Goal: Task Accomplishment & Management: Manage account settings

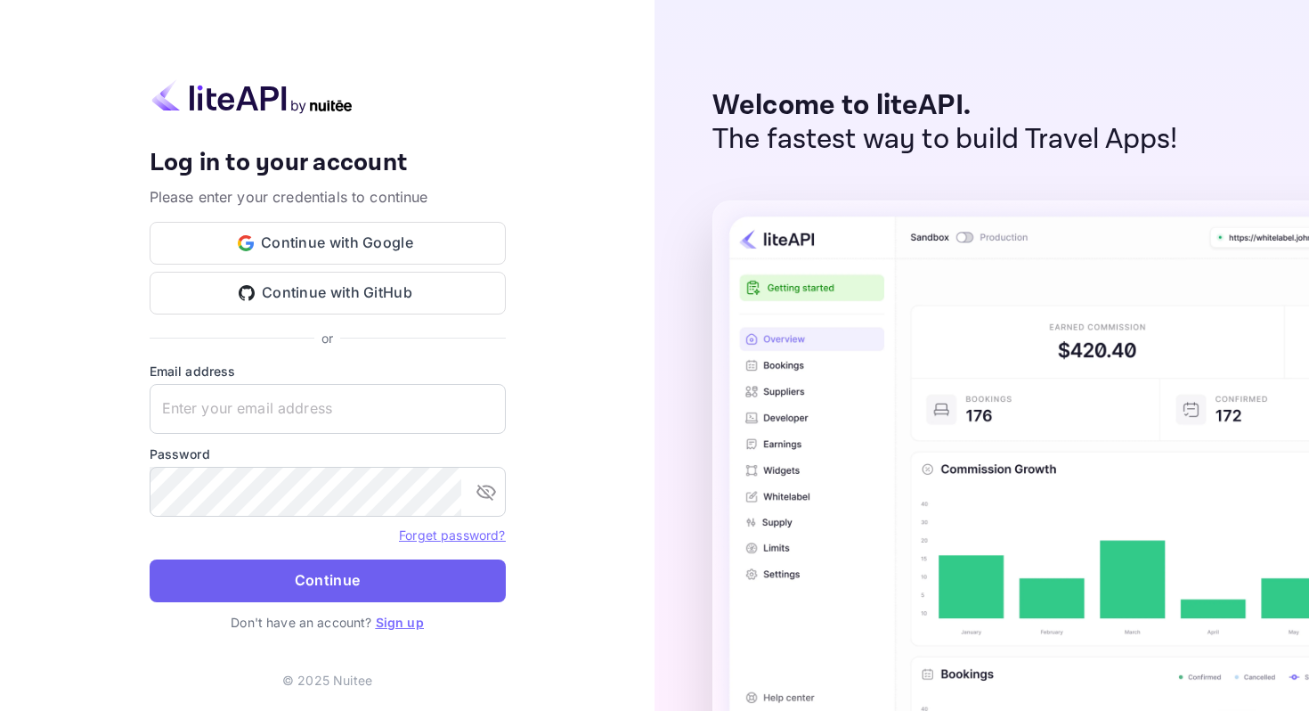
type input "[EMAIL_ADDRESS][DOMAIN_NAME]"
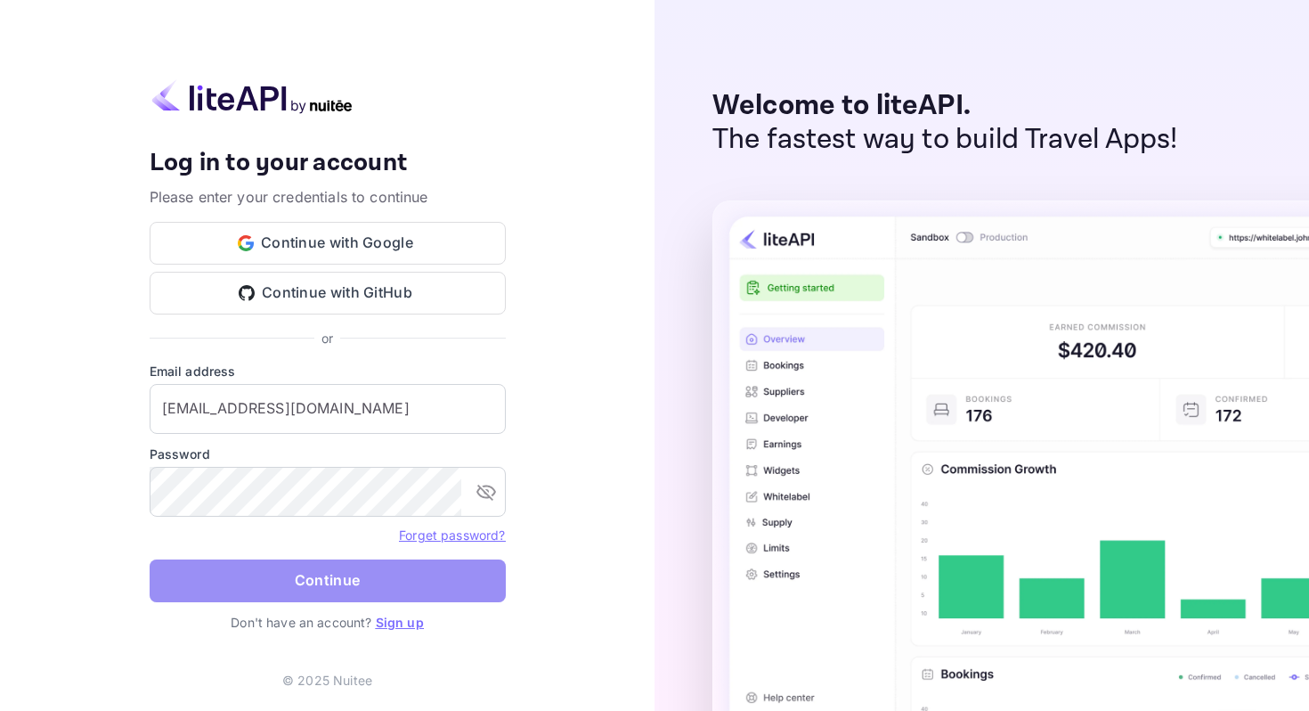
click at [342, 572] on button "Continue" at bounding box center [328, 580] width 356 height 43
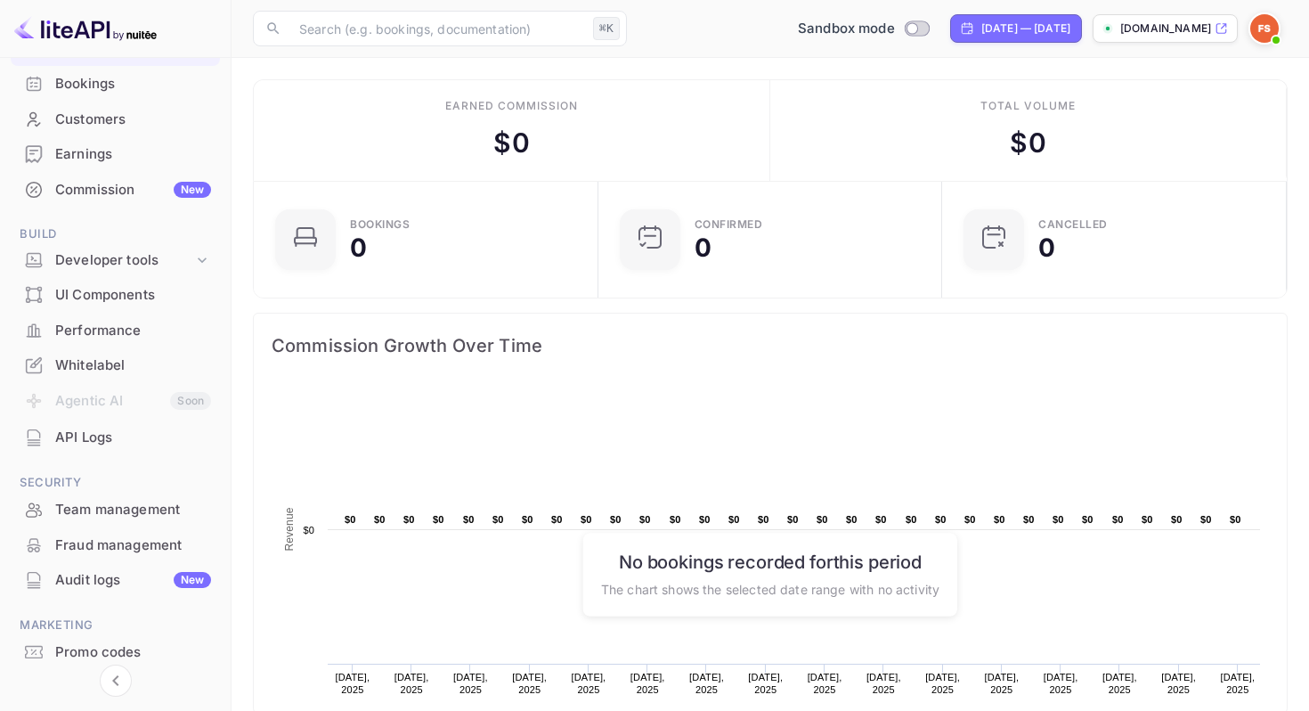
scroll to position [183, 0]
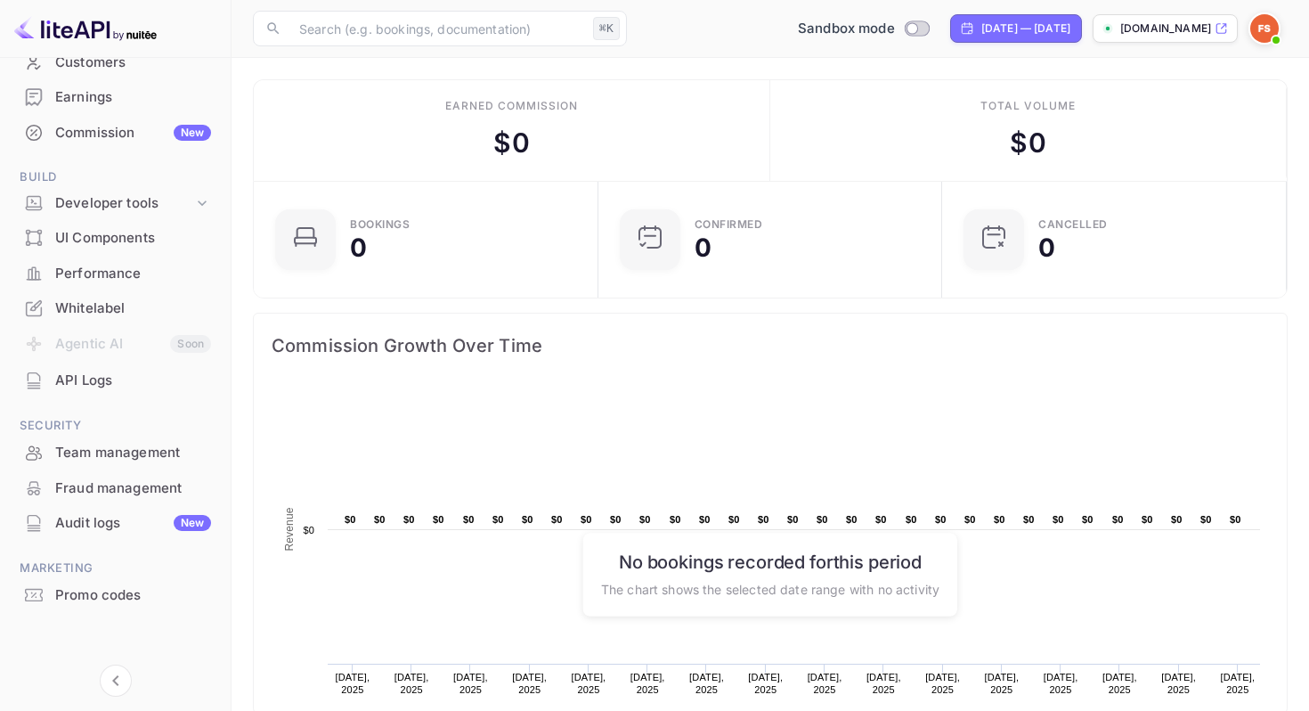
click at [122, 386] on div "API Logs" at bounding box center [133, 380] width 156 height 20
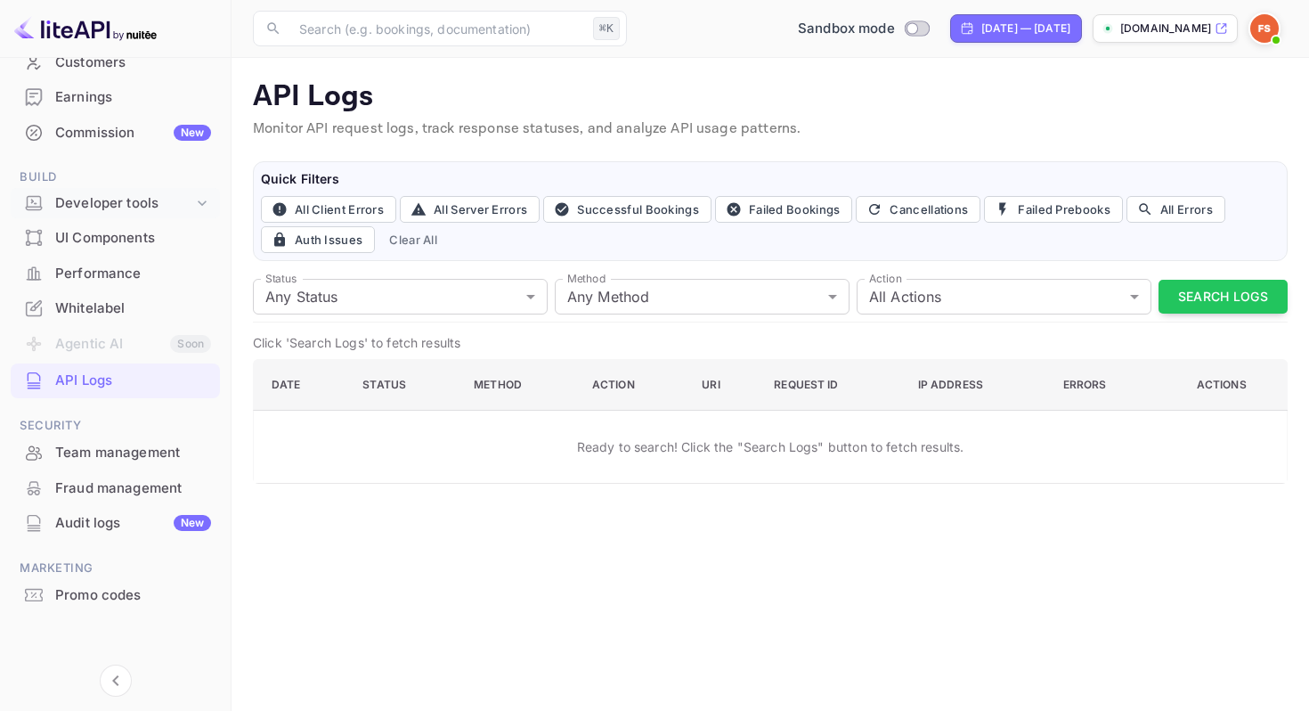
click at [123, 205] on div "Developer tools" at bounding box center [124, 203] width 138 height 20
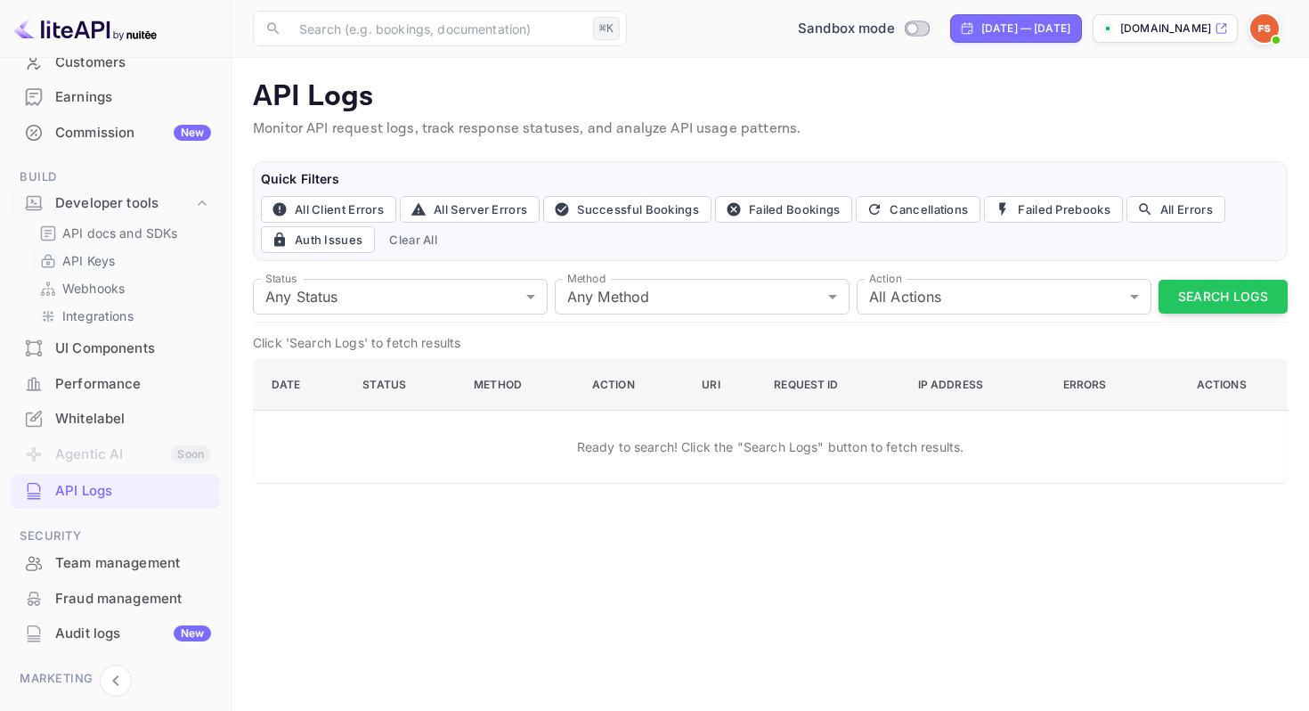
click at [102, 261] on p "API Keys" at bounding box center [88, 260] width 53 height 19
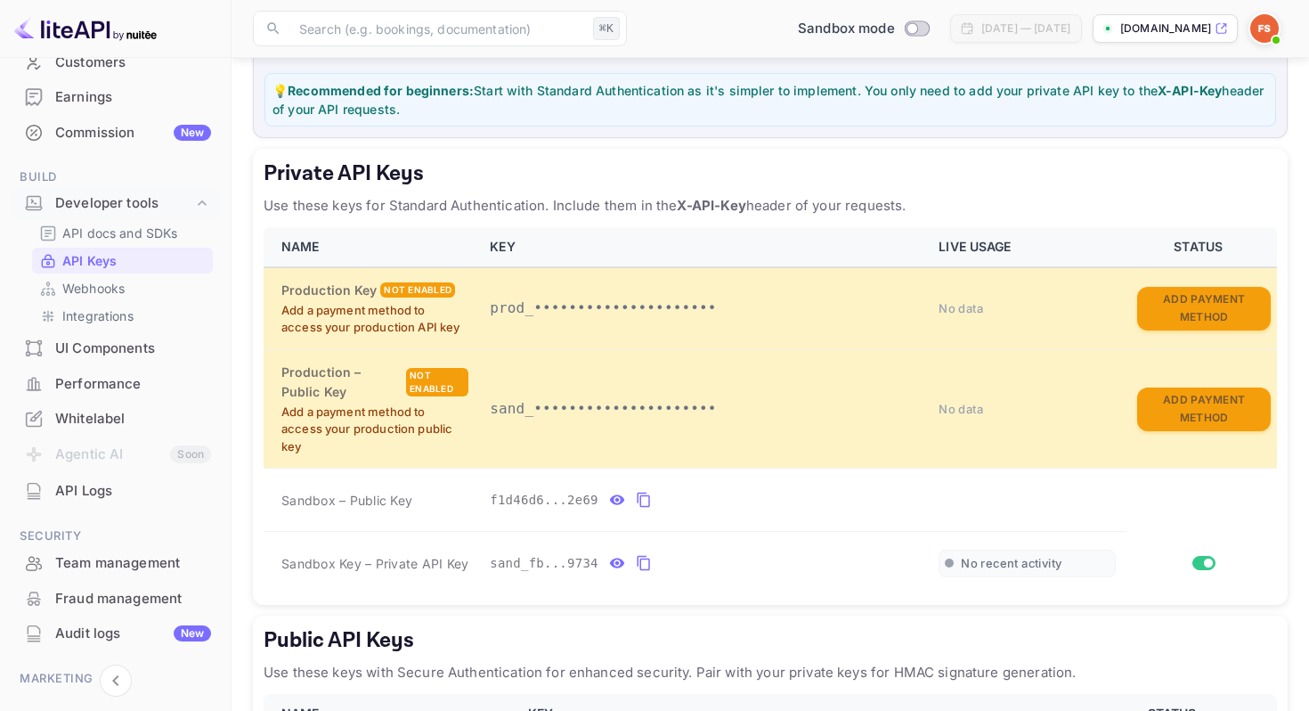
scroll to position [232, 0]
click at [643, 499] on icon "private api keys table" at bounding box center [644, 498] width 16 height 21
